Goal: Book appointment/travel/reservation

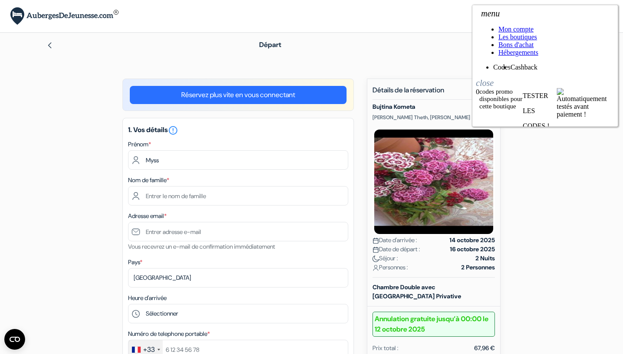
type input "Myss"
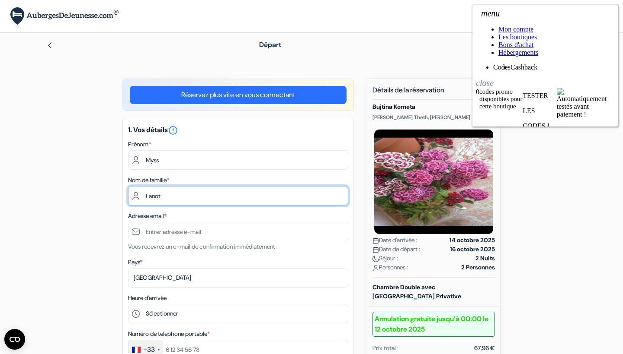
type input "Lanot"
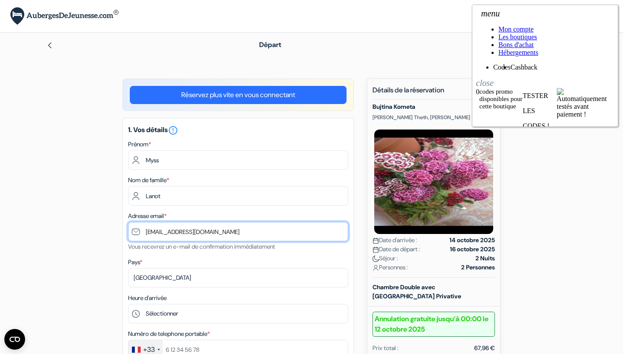
scroll to position [18, 0]
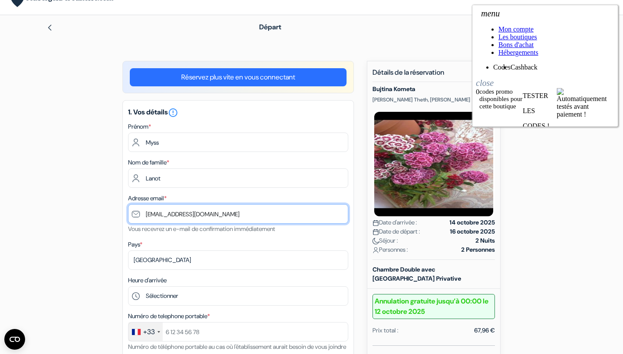
type input "[EMAIL_ADDRESS][DOMAIN_NAME]"
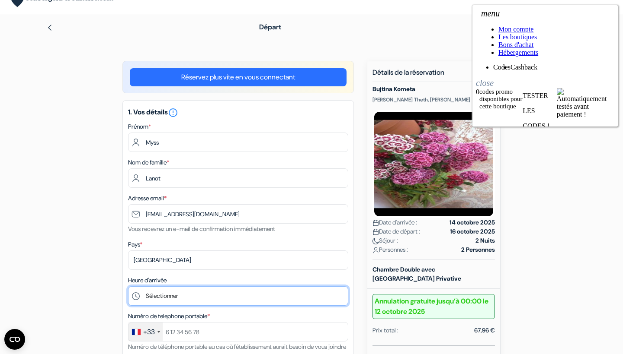
select select "17"
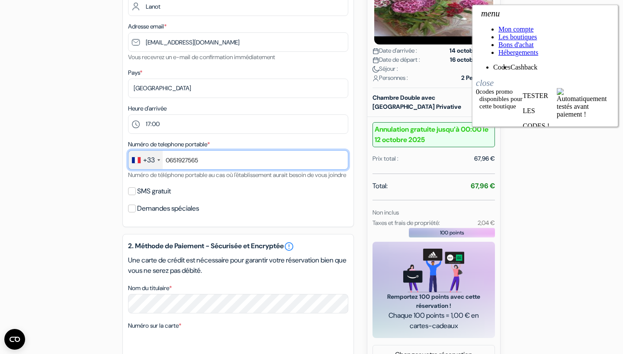
scroll to position [223, 0]
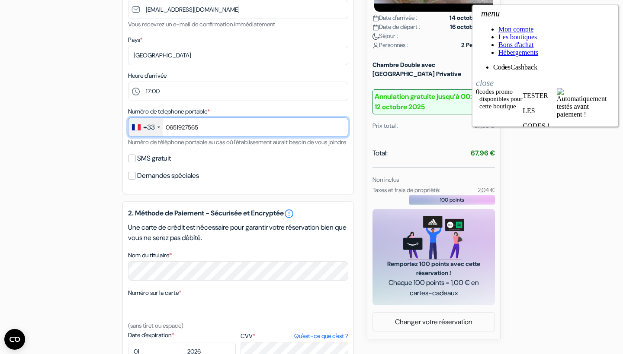
type input "0651927565"
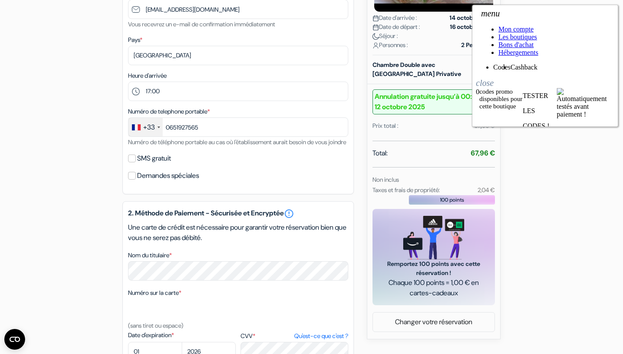
click at [134, 163] on input "SMS gratuit" at bounding box center [132, 159] width 8 height 8
checkbox input "true"
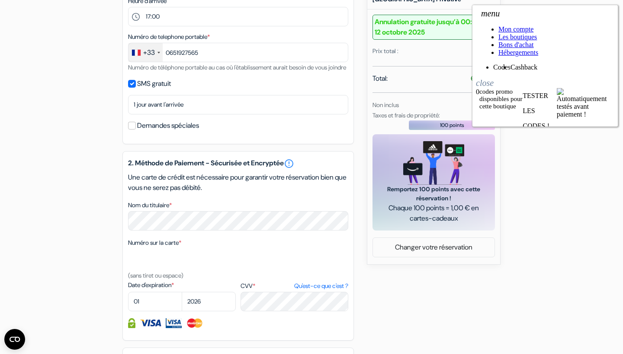
scroll to position [299, 0]
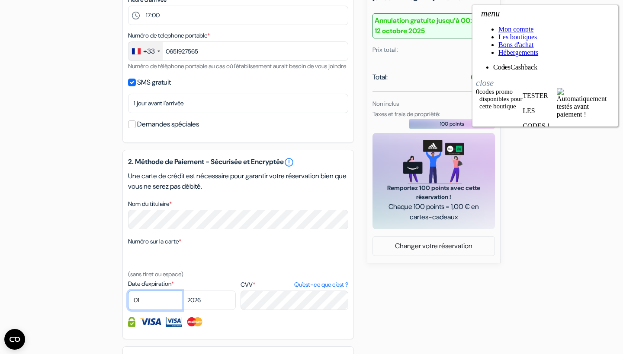
select select "09"
select select "2027"
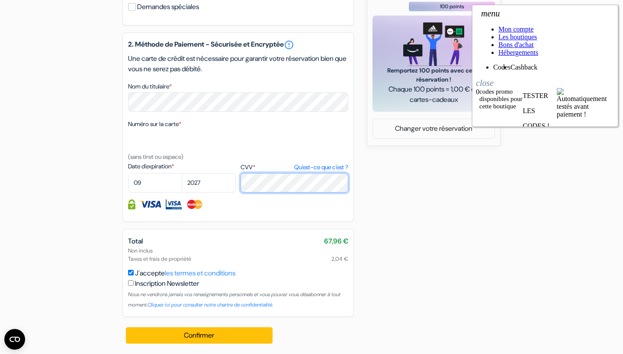
scroll to position [422, 0]
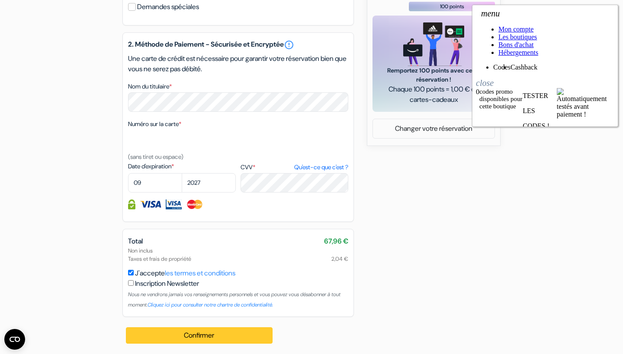
click at [235, 341] on button "Confirmer Loading..." at bounding box center [199, 336] width 147 height 16
click at [530, 314] on link "Activer le cashback" at bounding box center [503, 317] width 54 height 7
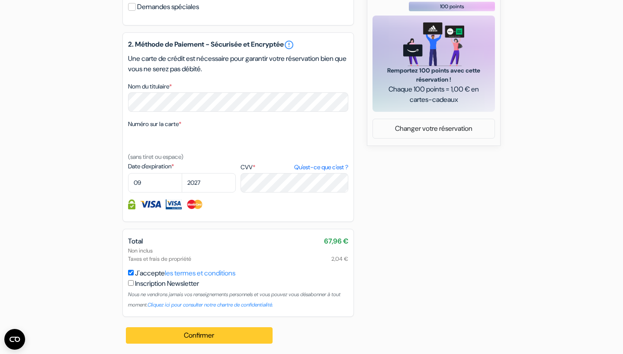
click at [265, 334] on button "Confirmer Loading..." at bounding box center [199, 336] width 147 height 16
click at [221, 333] on button "Confirmer Loading..." at bounding box center [199, 336] width 147 height 16
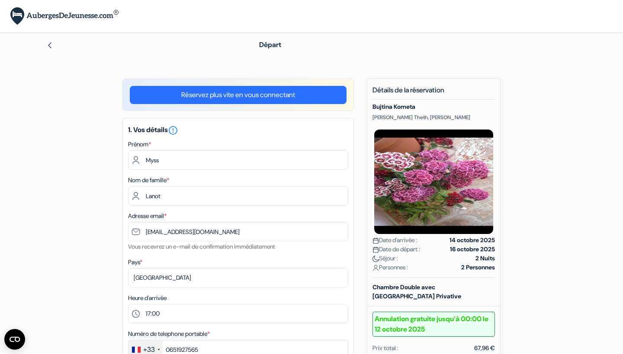
scroll to position [0, 0]
click at [274, 98] on link "Réservez plus vite en vous connectant" at bounding box center [238, 95] width 217 height 18
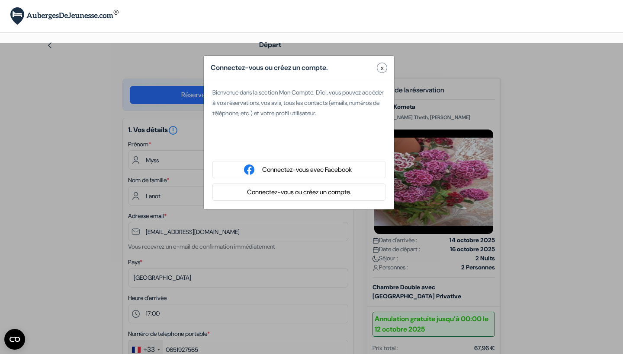
click at [287, 150] on div "Se connecter avec Google. S'ouvre dans un nouvel onglet." at bounding box center [298, 147] width 173 height 19
type input "myss"
type input "lanot"
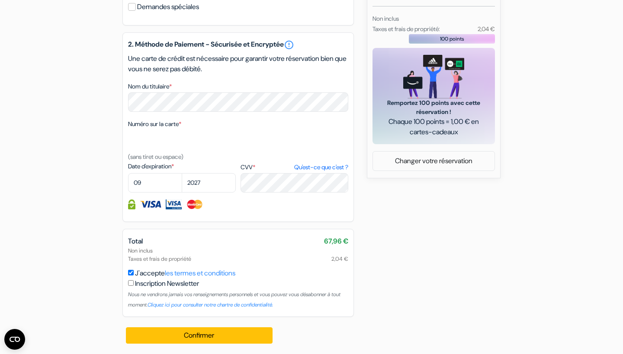
scroll to position [394, 0]
click at [198, 333] on button "Confirmer Loading..." at bounding box center [199, 336] width 147 height 16
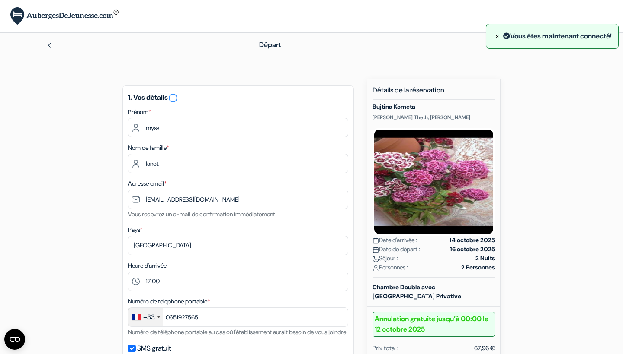
scroll to position [0, 0]
click at [492, 35] on button "×" at bounding box center [496, 36] width 9 height 11
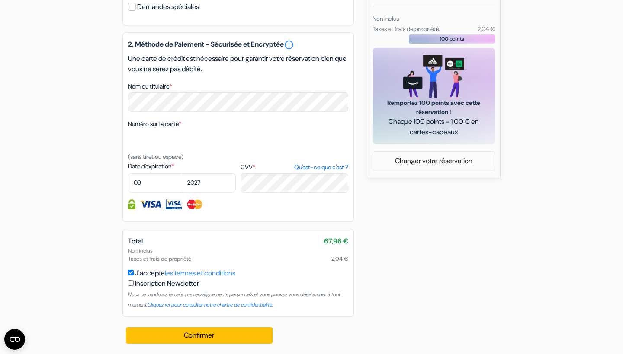
scroll to position [394, 0]
click at [227, 326] on div "Confirmer Loading... Traitement de la demande..." at bounding box center [199, 335] width 154 height 37
click at [226, 328] on button "Confirmer Loading..." at bounding box center [199, 336] width 147 height 16
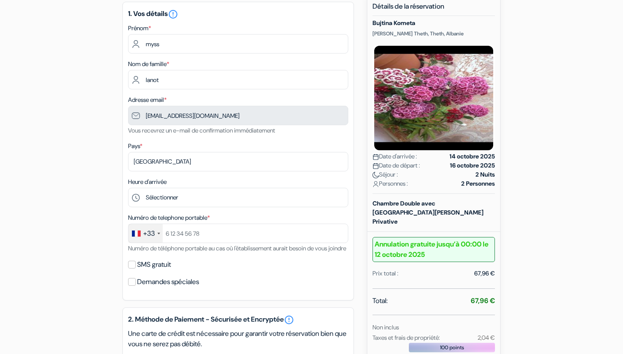
scroll to position [94, 0]
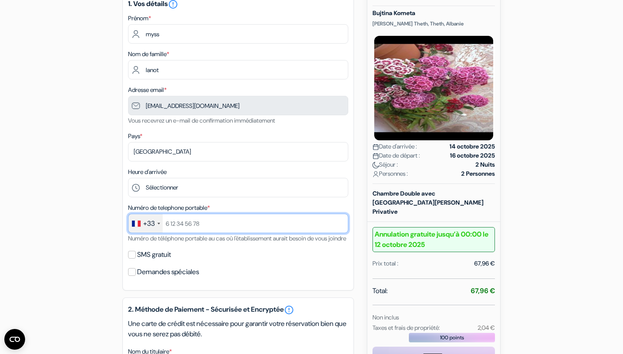
drag, startPoint x: 230, startPoint y: 220, endPoint x: 165, endPoint y: 220, distance: 65.3
type input "651927565"
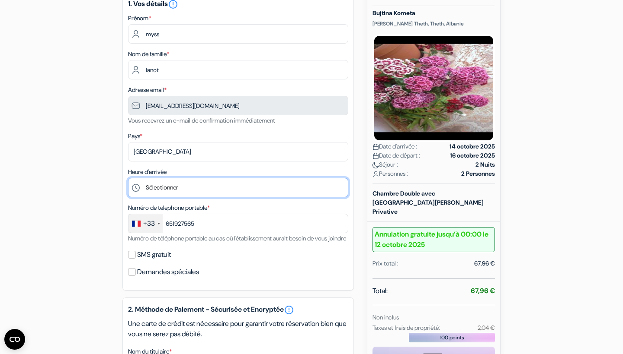
click at [171, 189] on select "Sélectionner 13:00 14:00 15:00 16:00 17:00 18:00 19:00 20:00 21:00 22:00 23:00 …" at bounding box center [238, 187] width 220 height 19
select select "17"
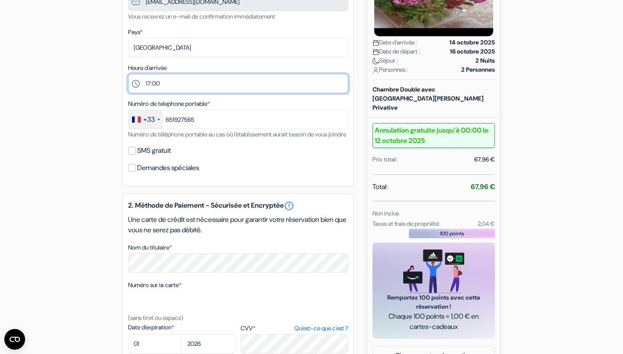
scroll to position [205, 0]
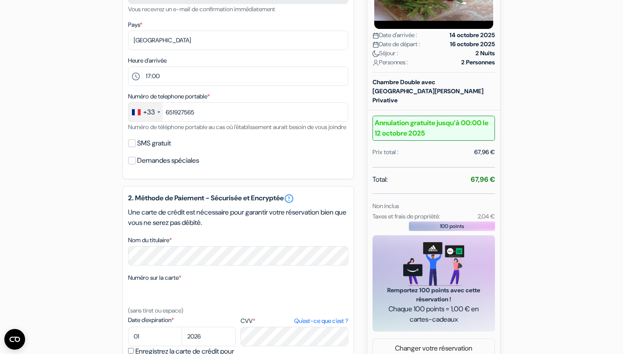
click at [132, 147] on input "SMS gratuit" at bounding box center [132, 144] width 8 height 8
checkbox input "true"
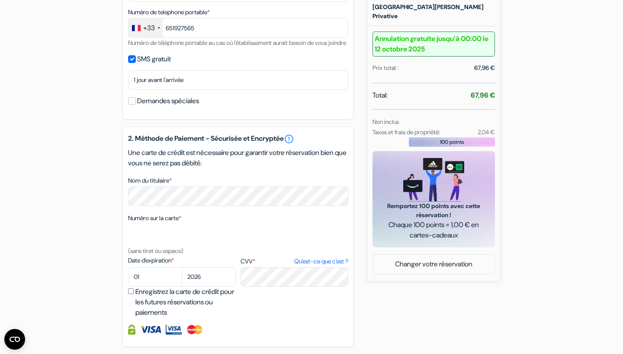
scroll to position [299, 0]
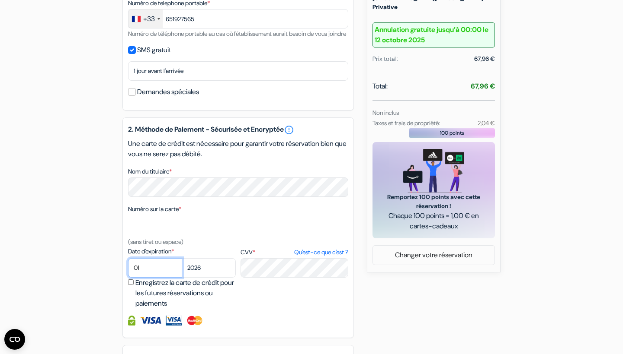
select select "09"
select select "2027"
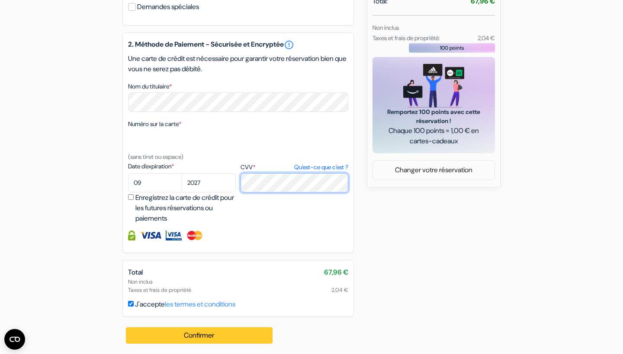
scroll to position [394, 0]
click at [208, 339] on button "Confirmer Loading..." at bounding box center [199, 336] width 147 height 16
click at [237, 338] on button "Confirmer Loading..." at bounding box center [199, 336] width 147 height 16
click at [220, 336] on button "Confirmer Loading..." at bounding box center [199, 336] width 147 height 16
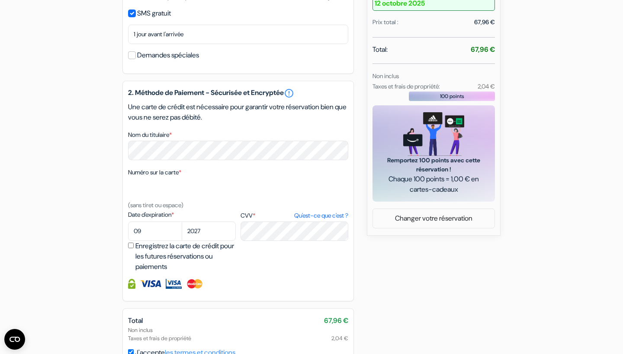
scroll to position [154, 0]
